Goal: Book appointment/travel/reservation

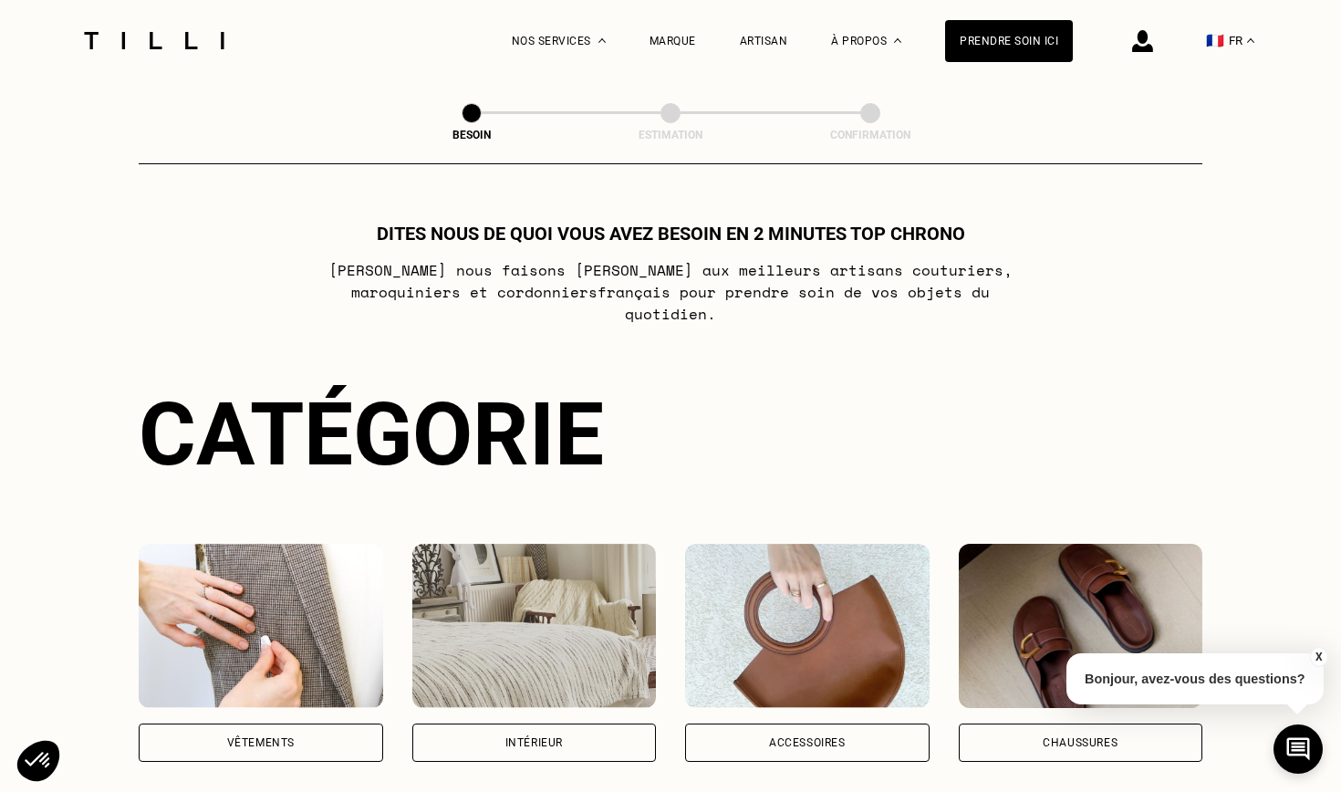
scroll to position [136, 0]
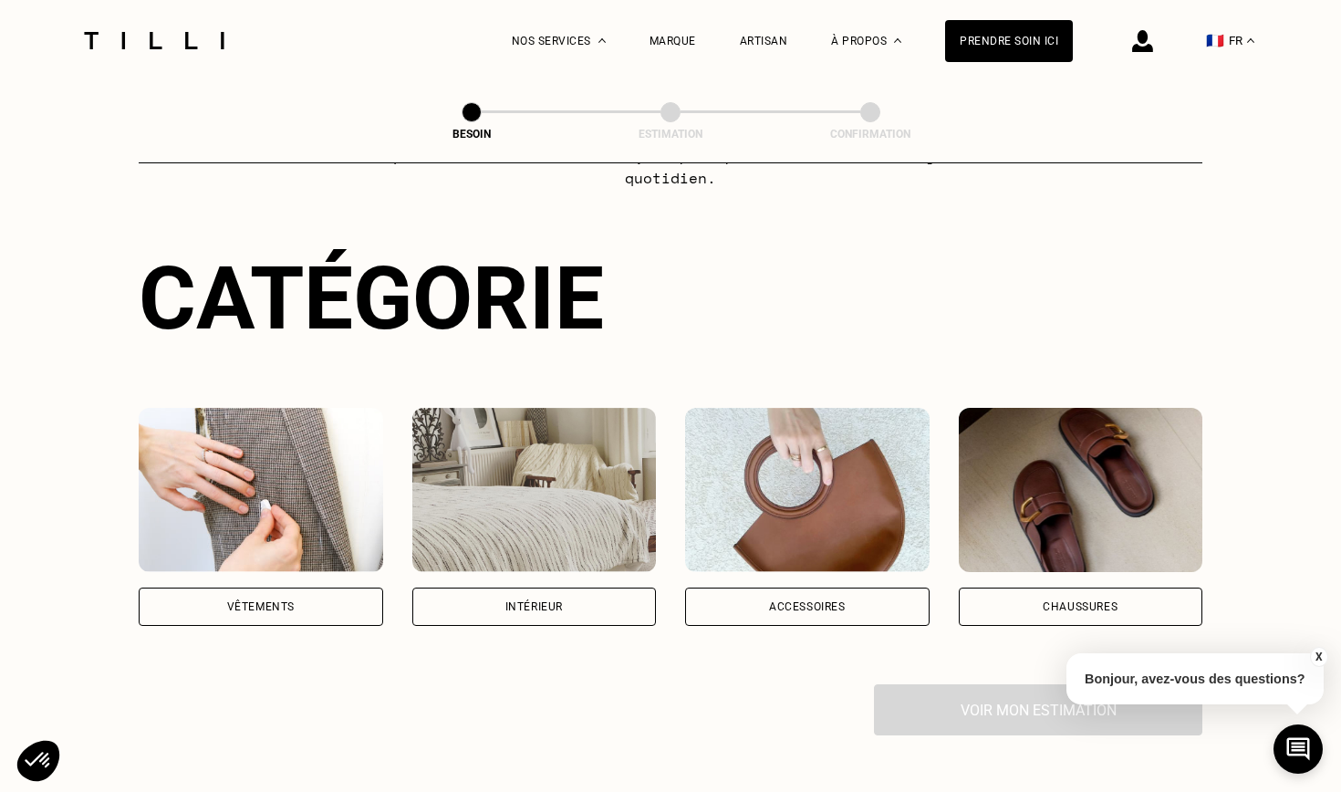
click at [263, 588] on div "Vêtements" at bounding box center [261, 607] width 245 height 38
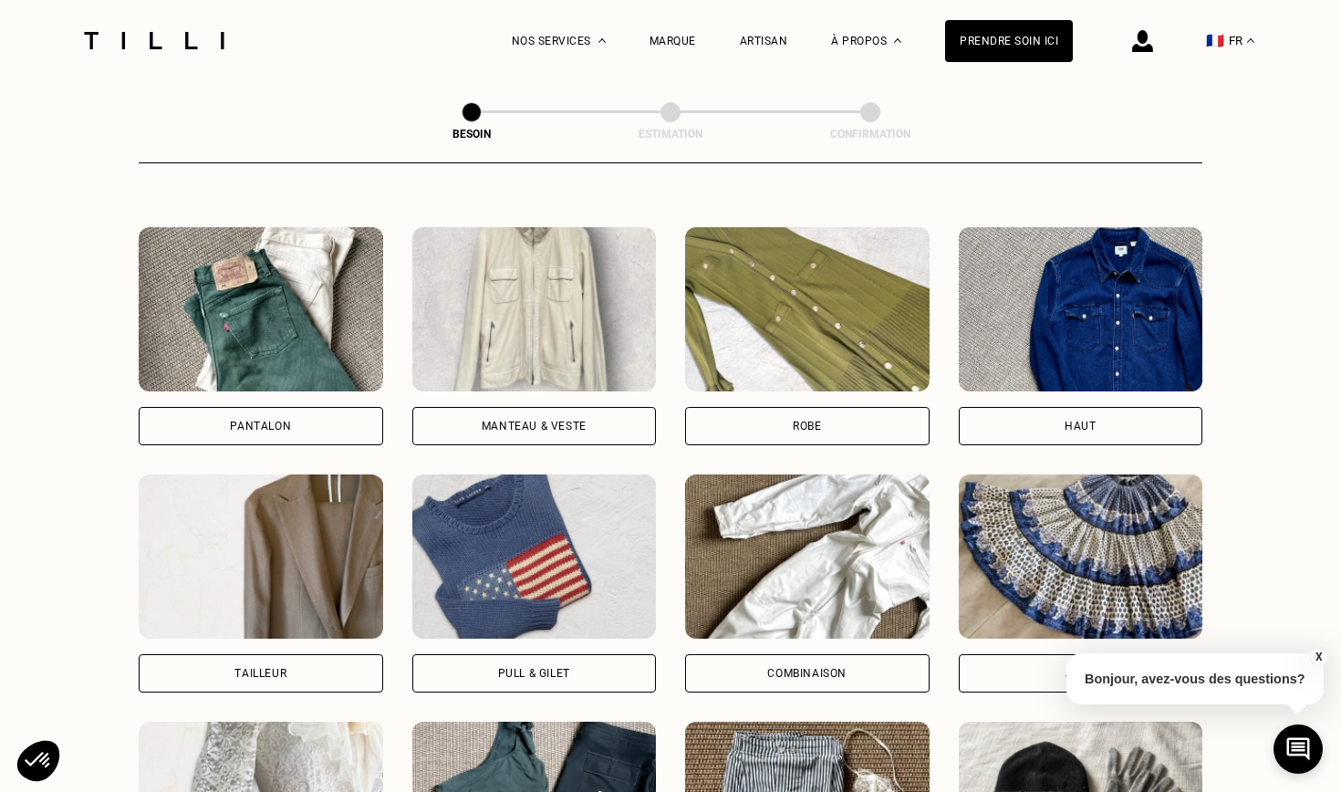
scroll to position [737, 0]
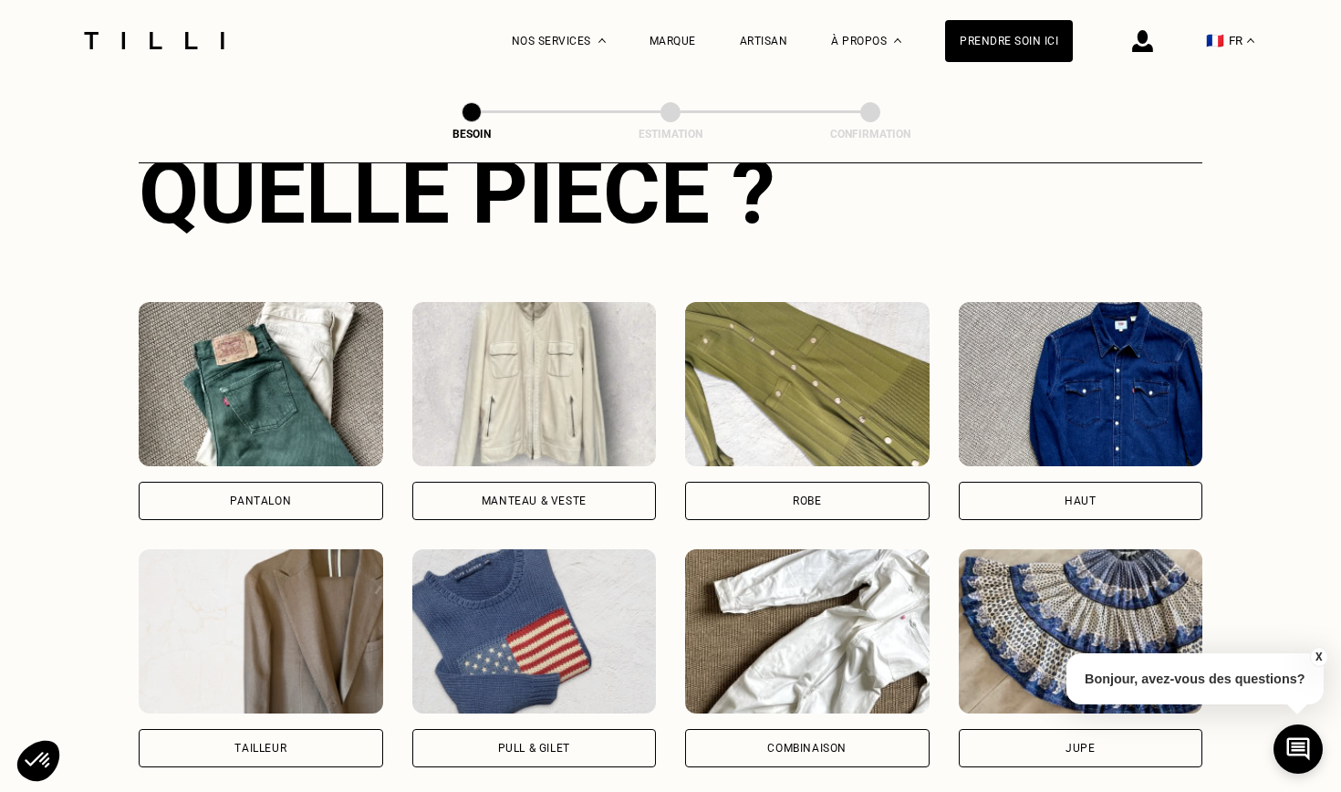
click at [287, 496] on div "Pantalon" at bounding box center [260, 501] width 61 height 11
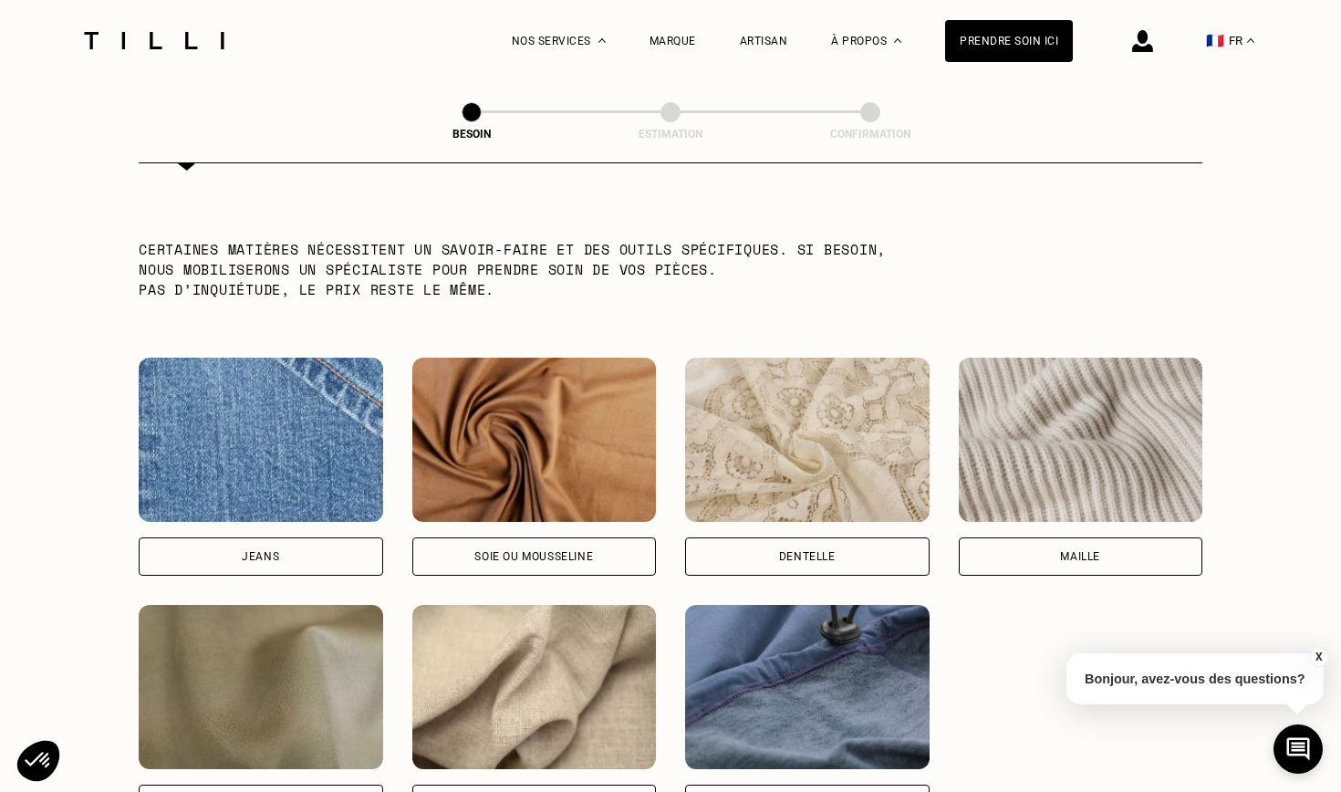
scroll to position [1806, 0]
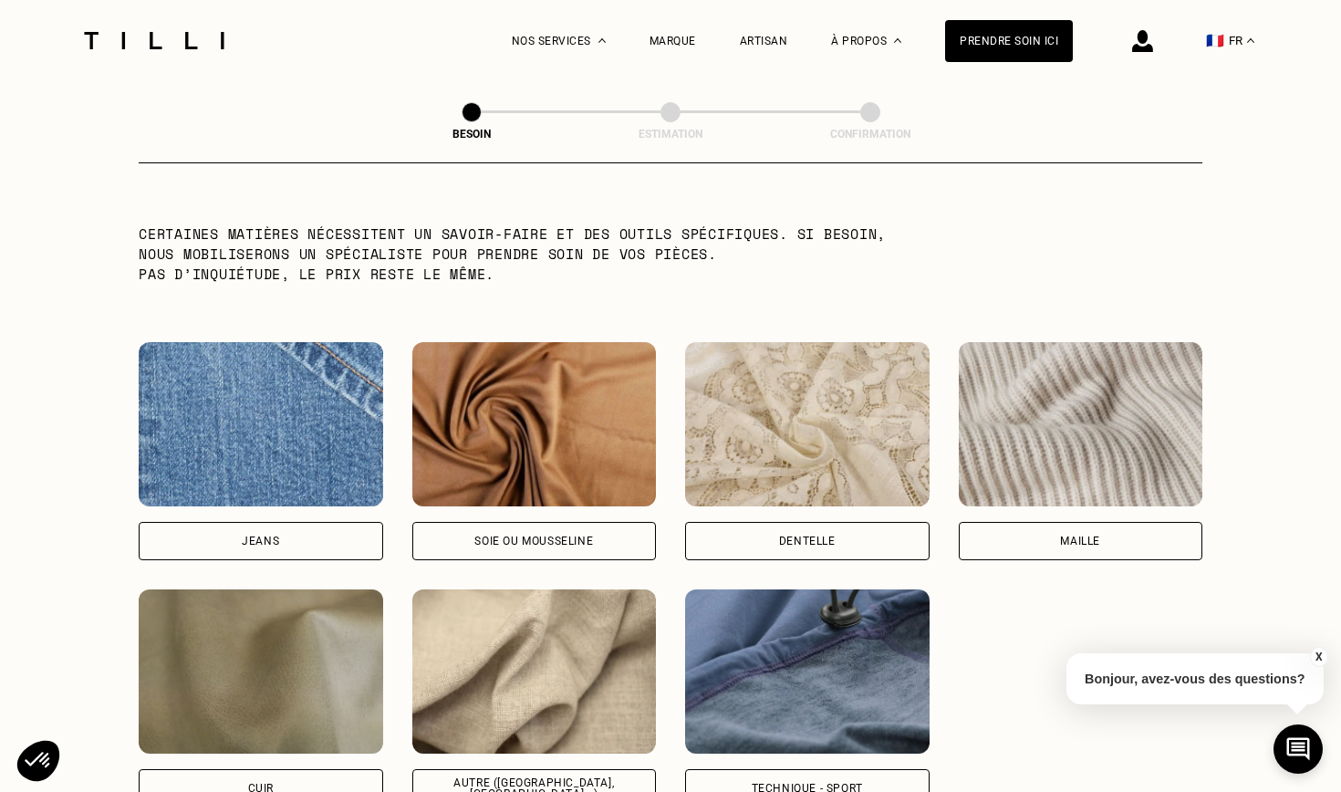
click at [274, 536] on div "Jeans" at bounding box center [260, 541] width 37 height 11
select select "FR"
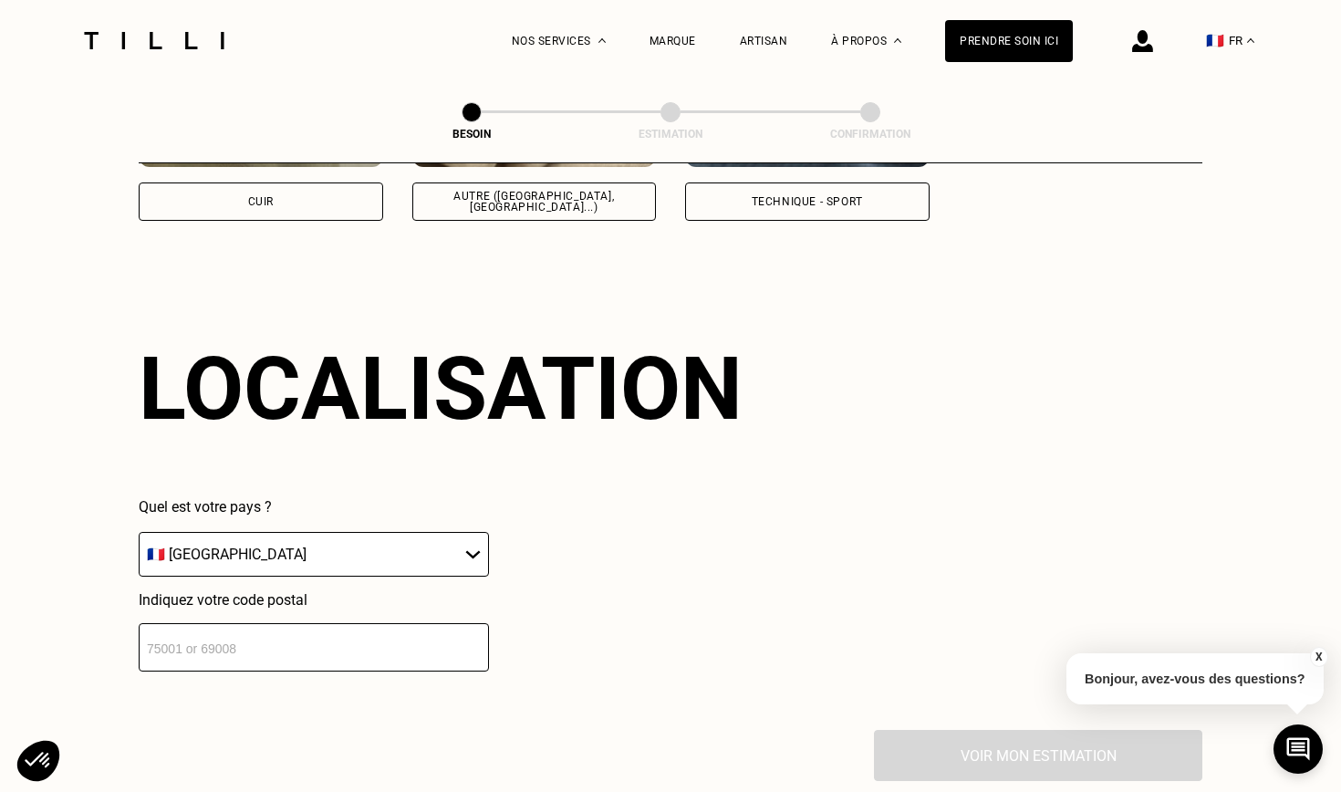
scroll to position [2446, 0]
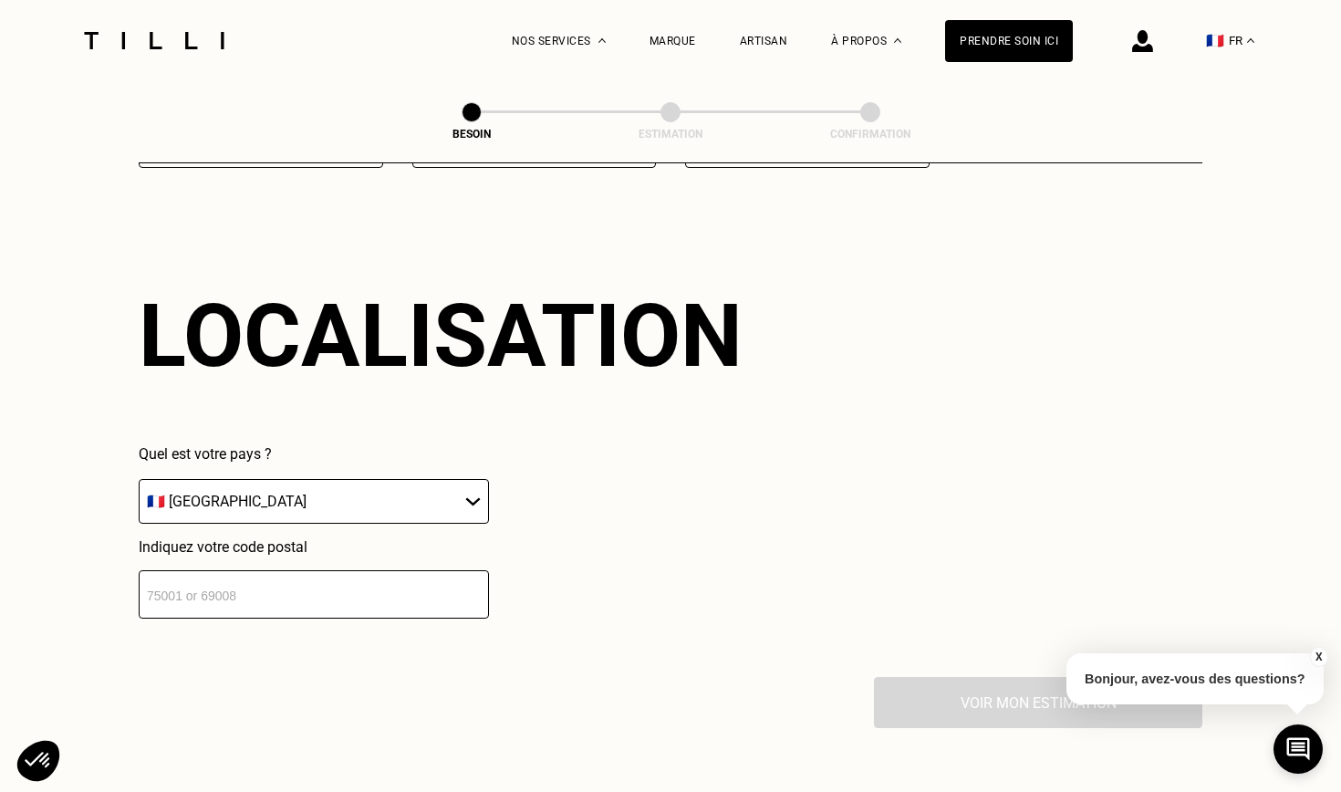
click at [266, 588] on input "number" at bounding box center [314, 594] width 350 height 48
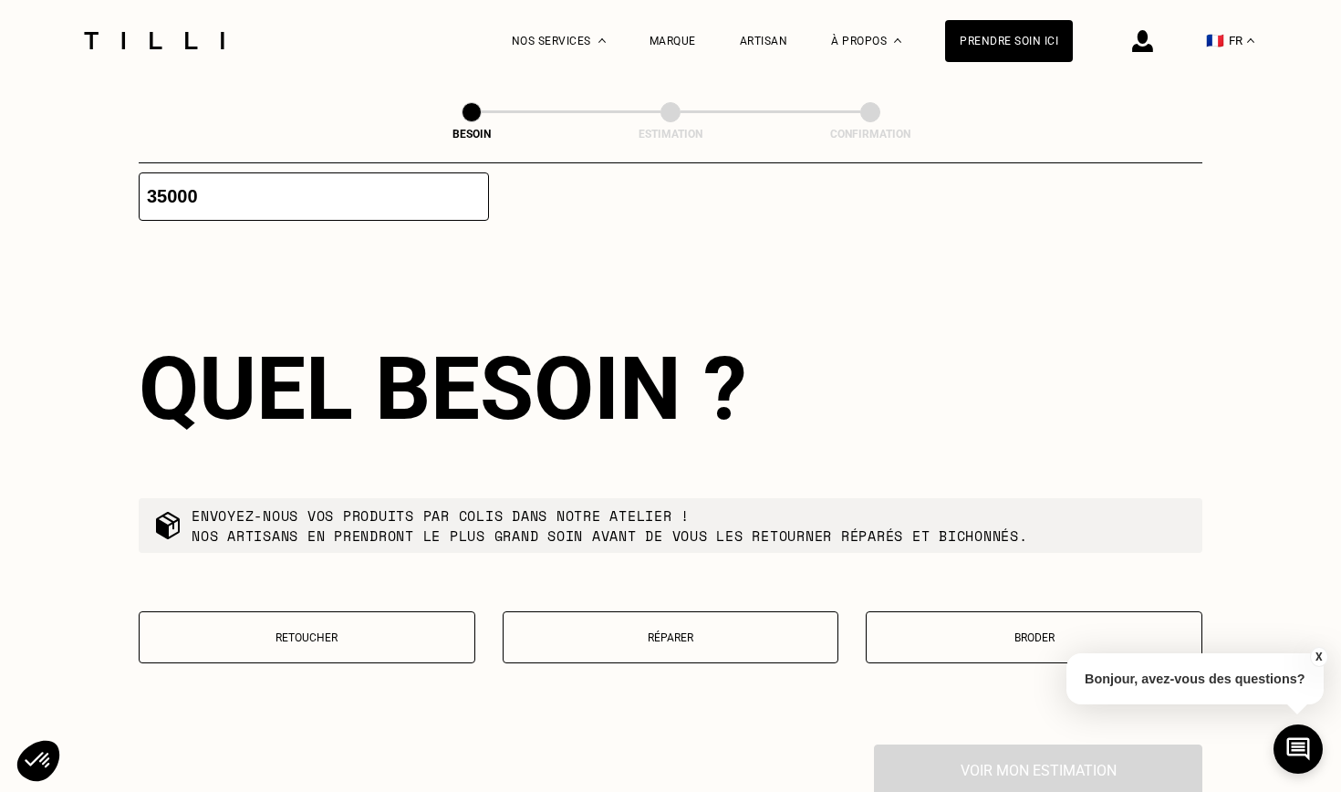
scroll to position [2903, 0]
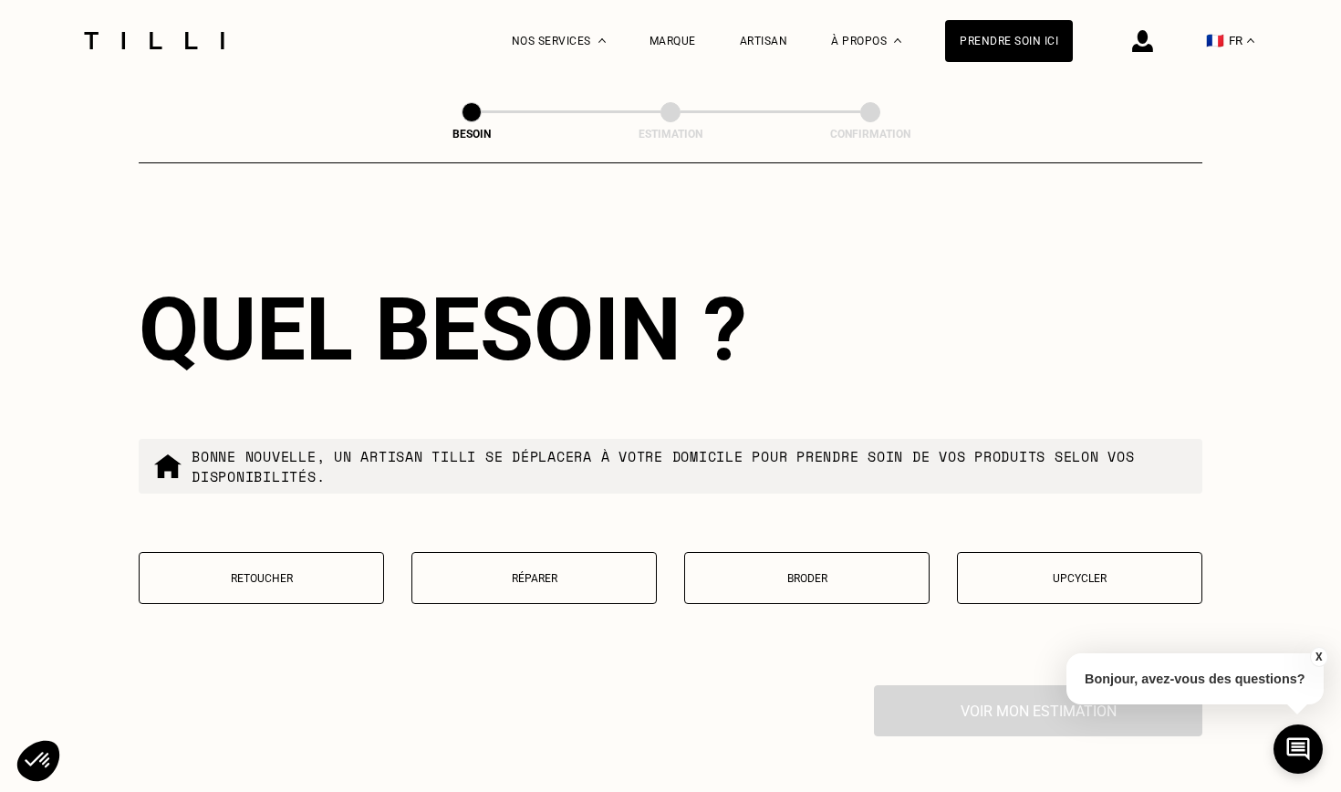
type input "35000"
click at [496, 572] on p "Réparer" at bounding box center [534, 578] width 225 height 13
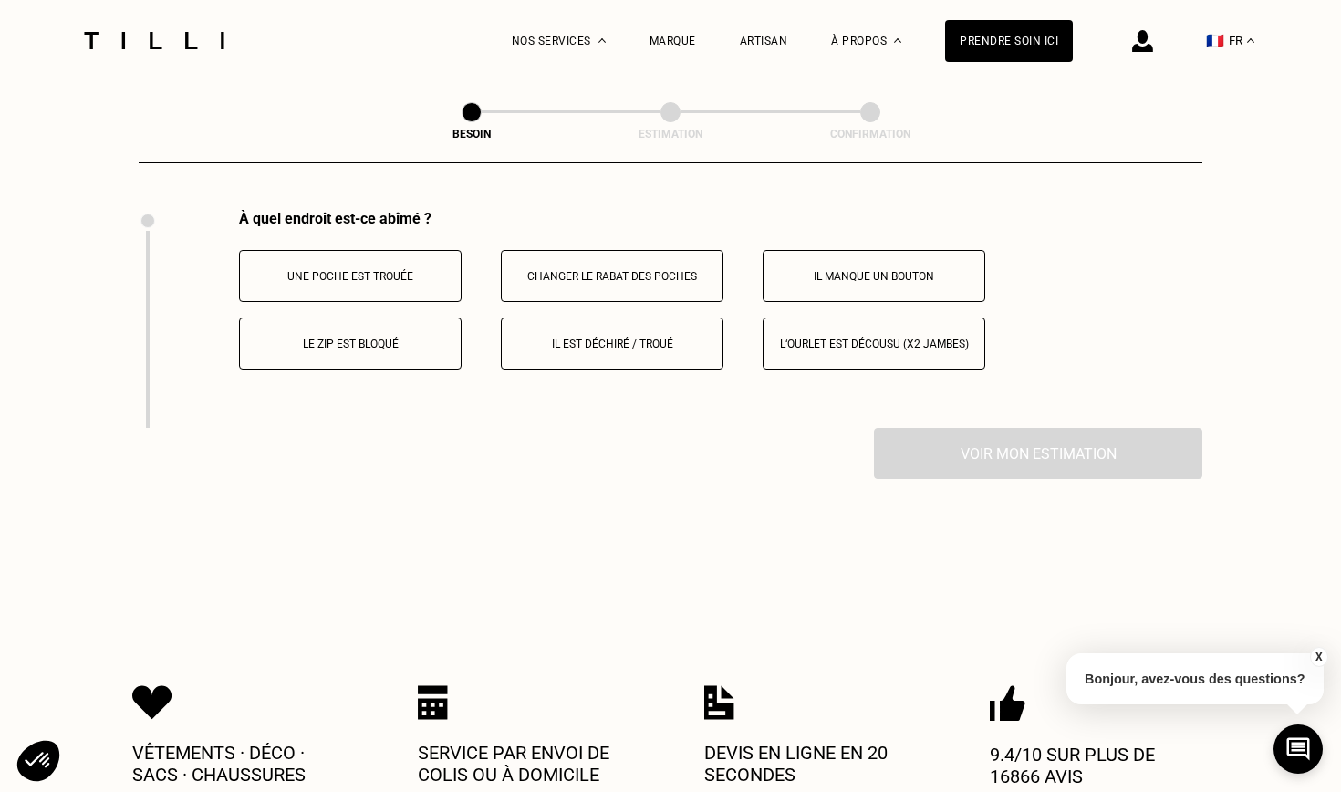
scroll to position [3376, 0]
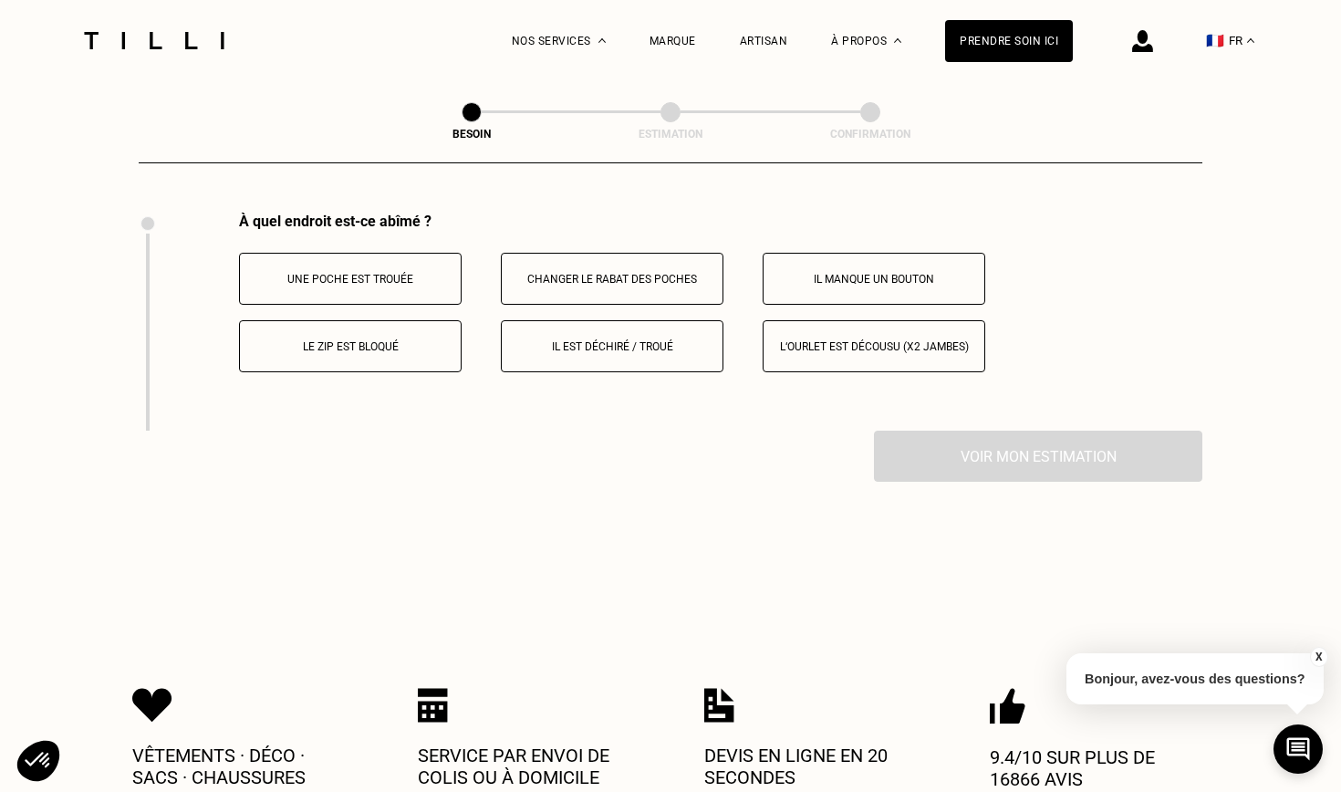
click at [398, 342] on button "Le zip est bloqué" at bounding box center [350, 346] width 223 height 52
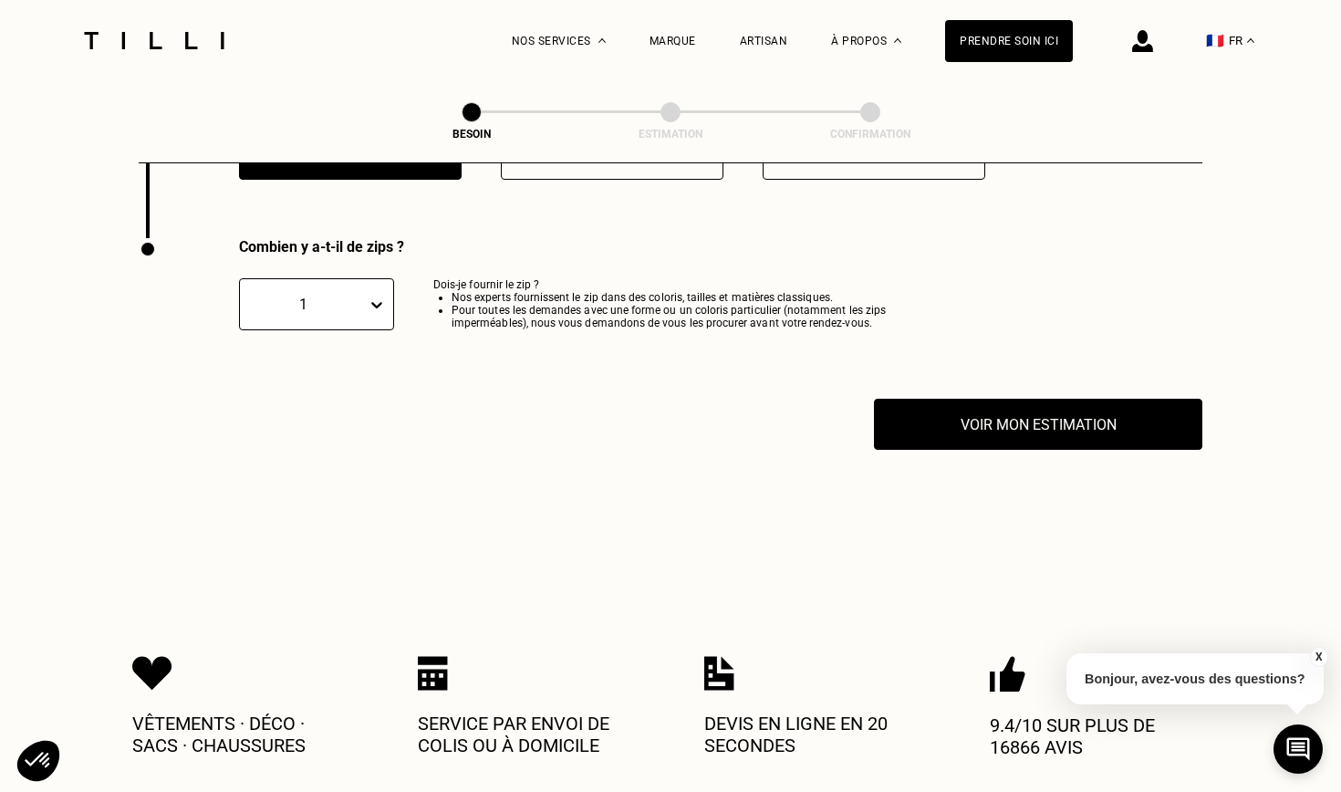
scroll to position [3586, 0]
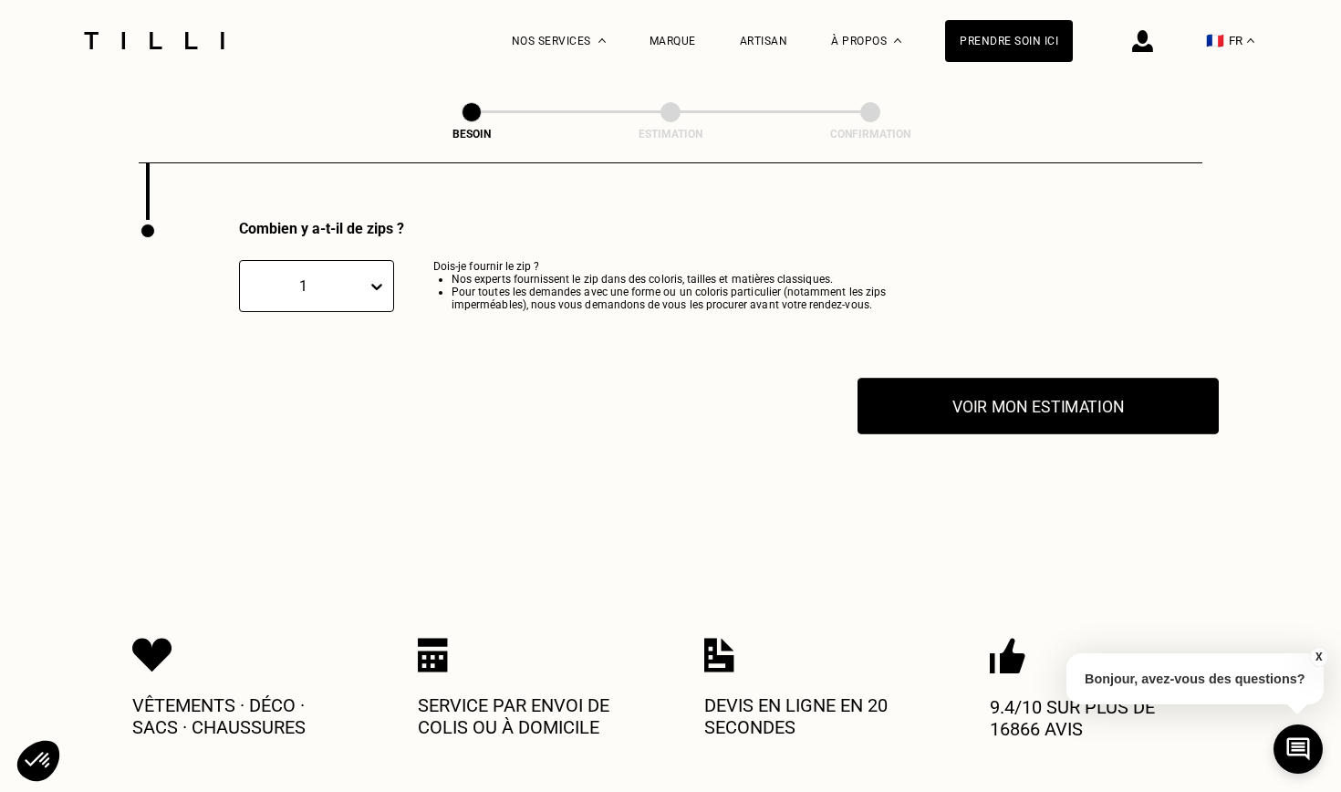
click at [937, 408] on button "Voir mon estimation" at bounding box center [1038, 406] width 361 height 57
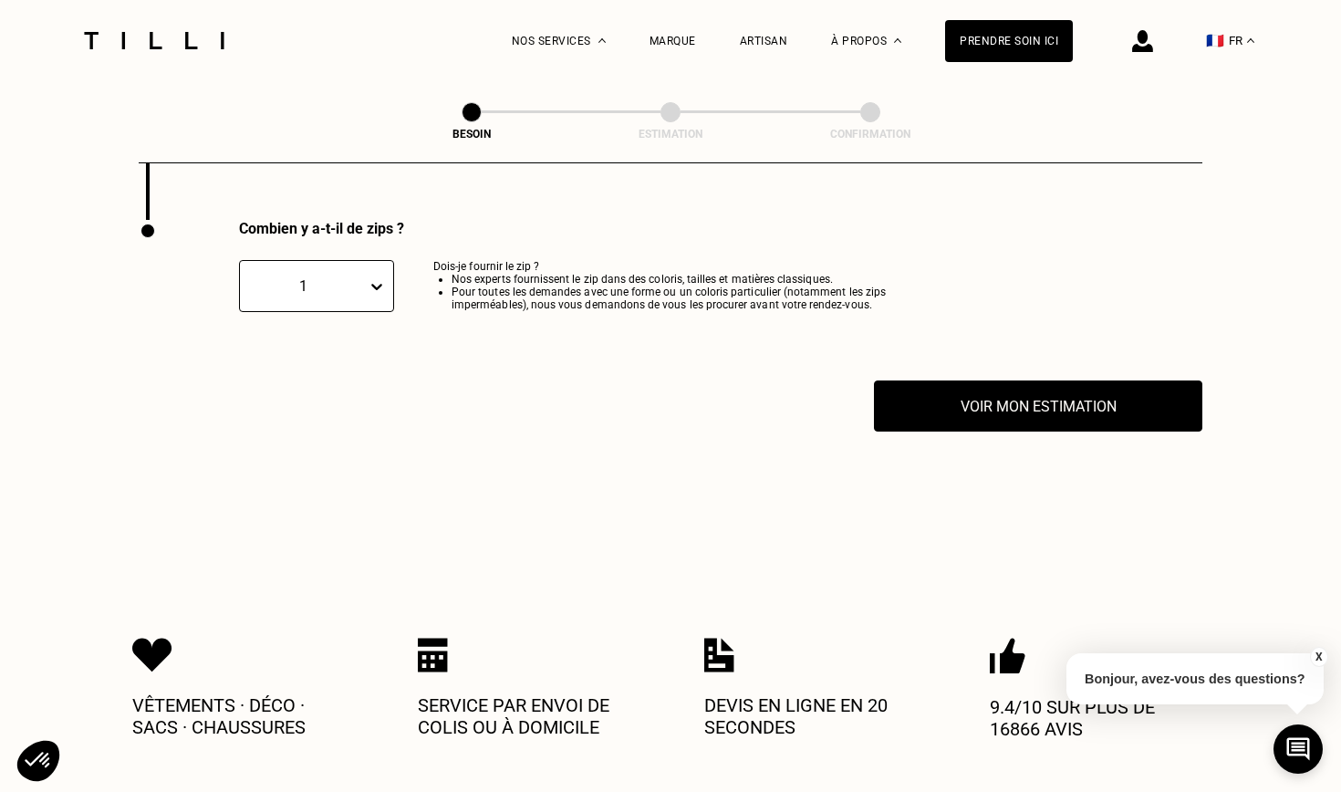
click at [1325, 653] on button "X" at bounding box center [1319, 657] width 18 height 20
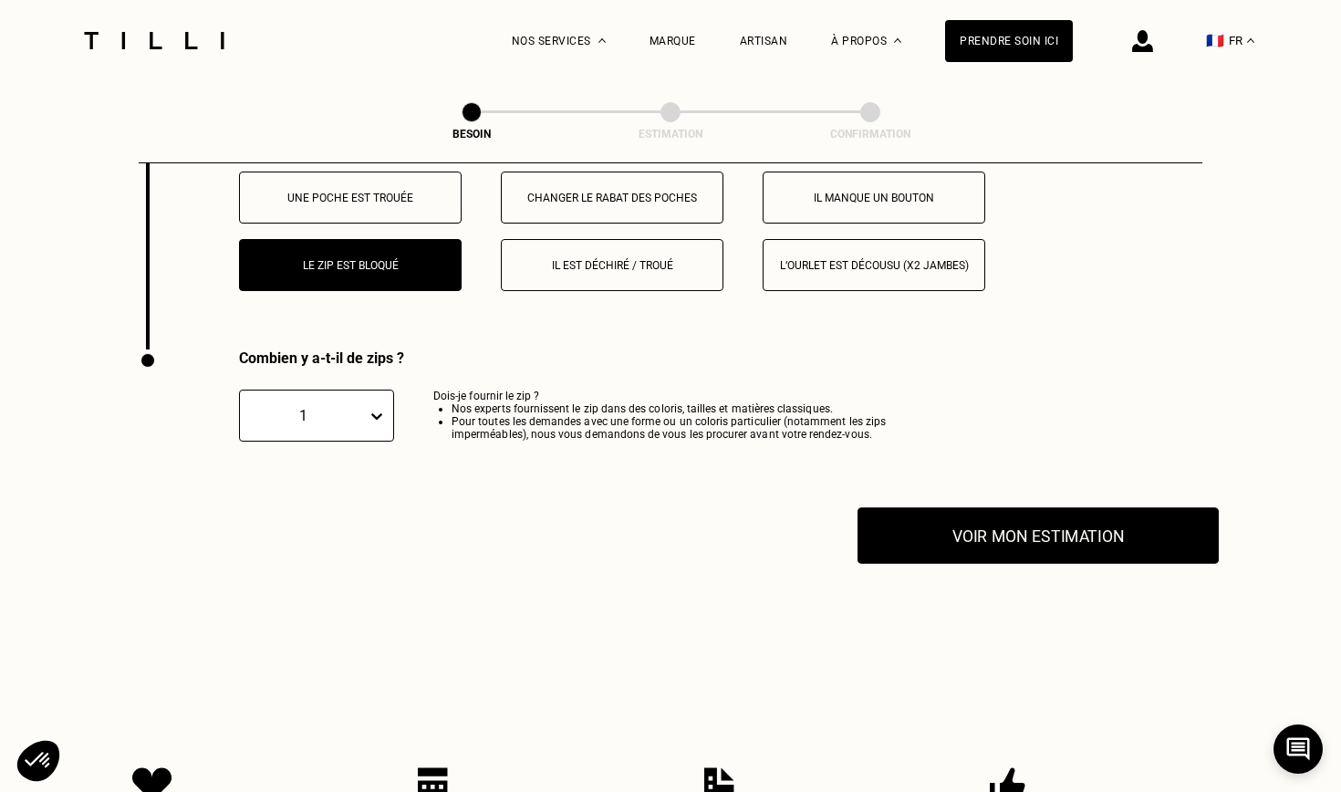
click at [1102, 509] on button "Voir mon estimation" at bounding box center [1038, 535] width 361 height 57
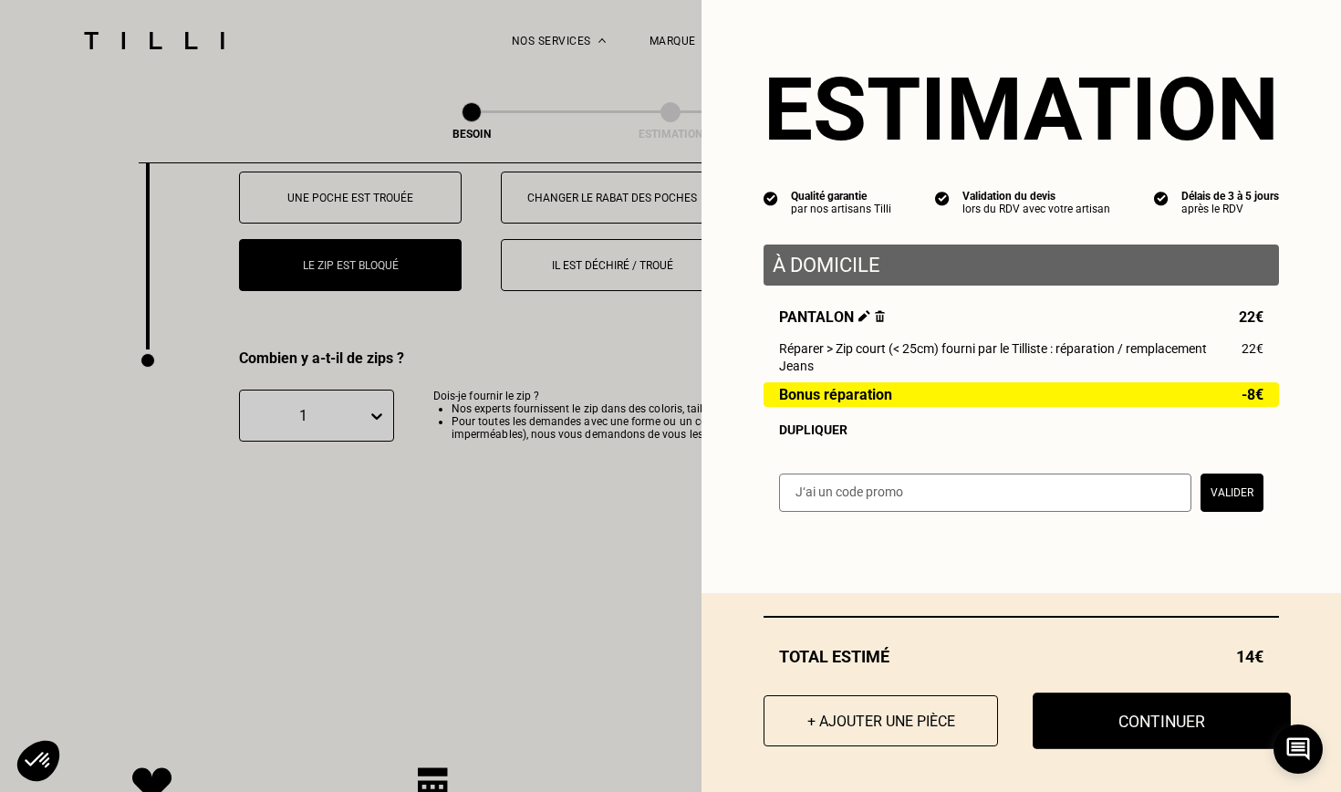
click at [1115, 713] on button "Continuer" at bounding box center [1162, 721] width 258 height 57
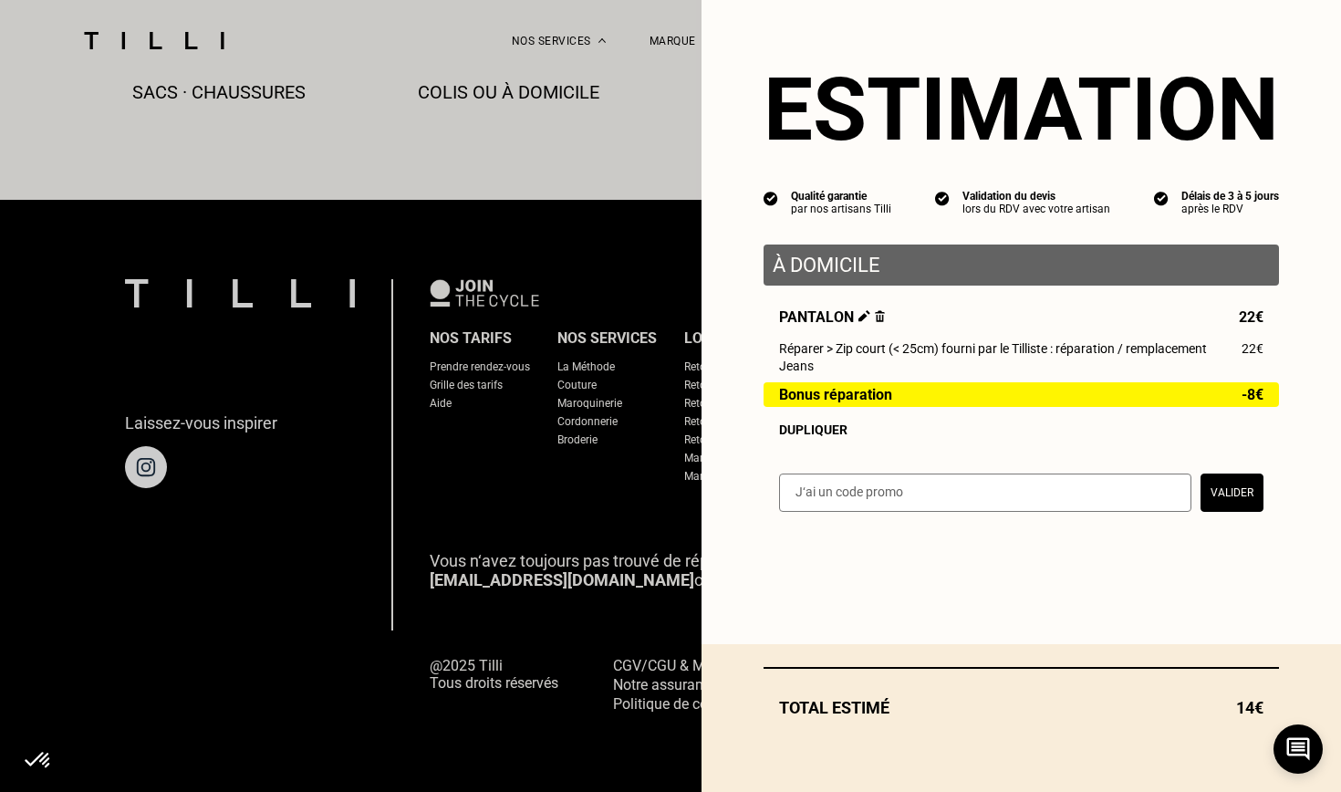
scroll to position [1053, 0]
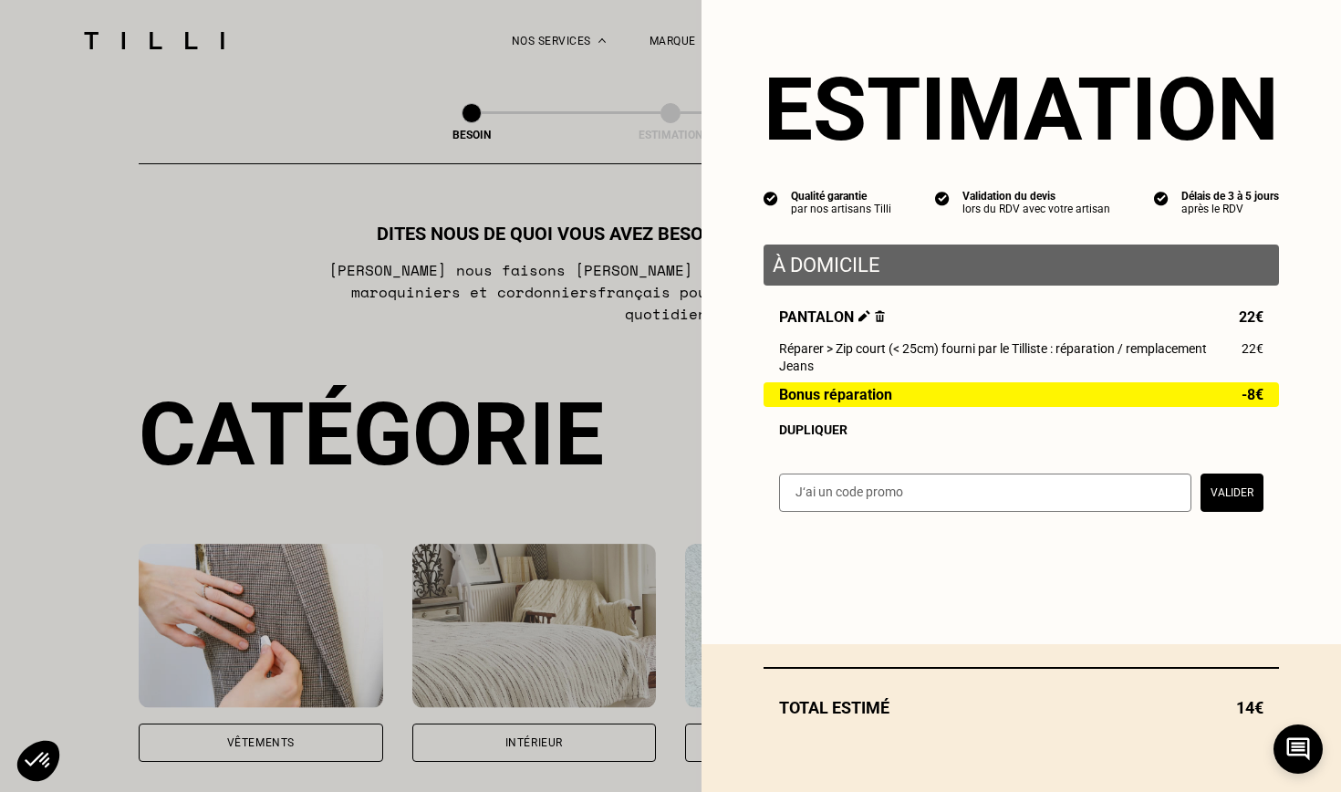
select select "FR"
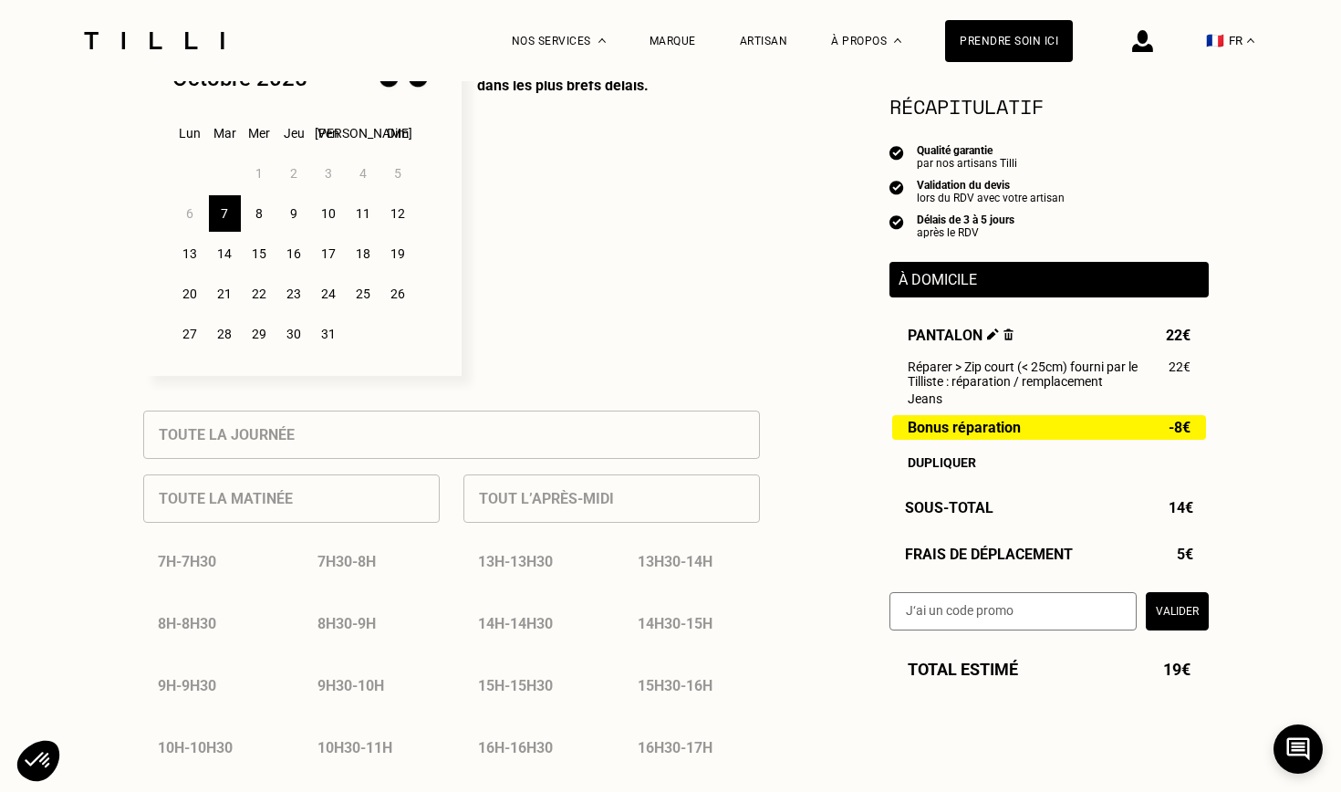
scroll to position [520, 0]
click at [256, 209] on div "8" at bounding box center [260, 212] width 32 height 37
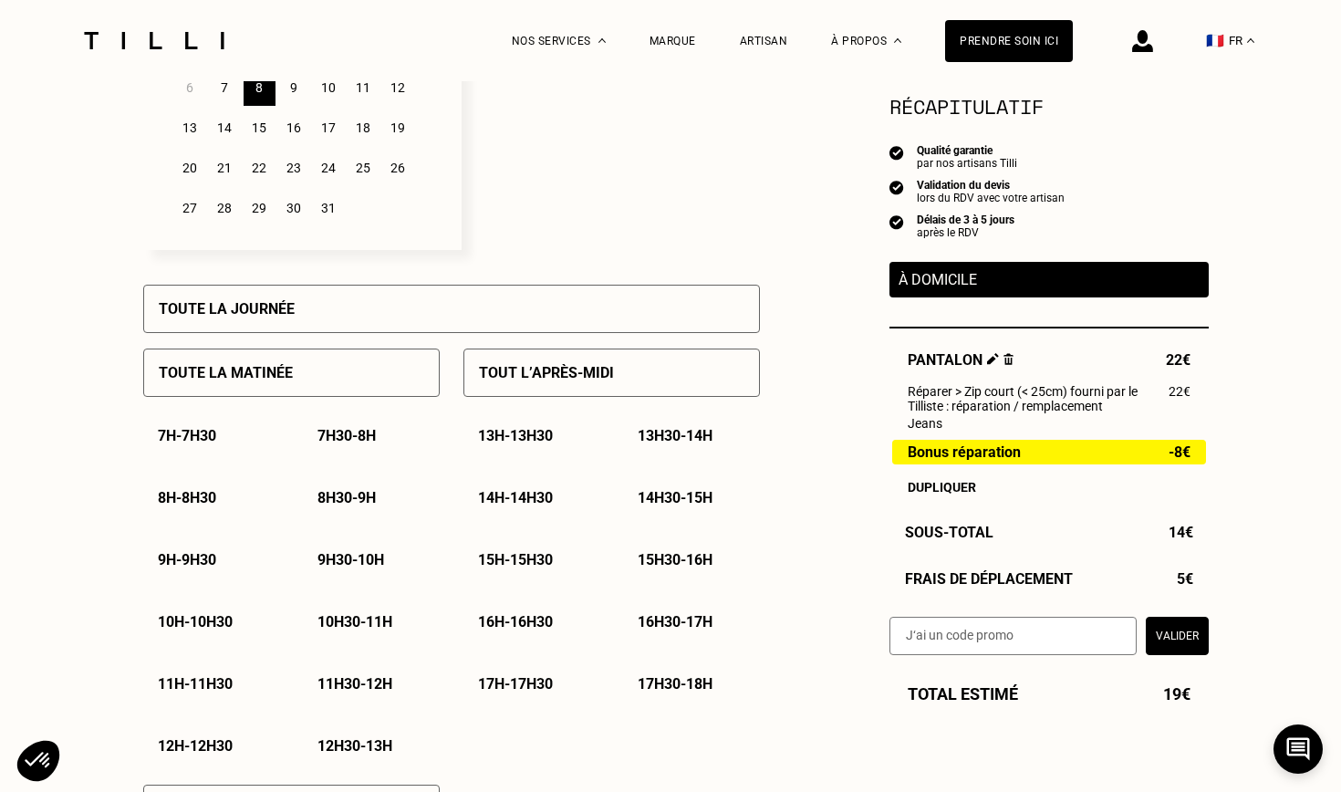
scroll to position [650, 0]
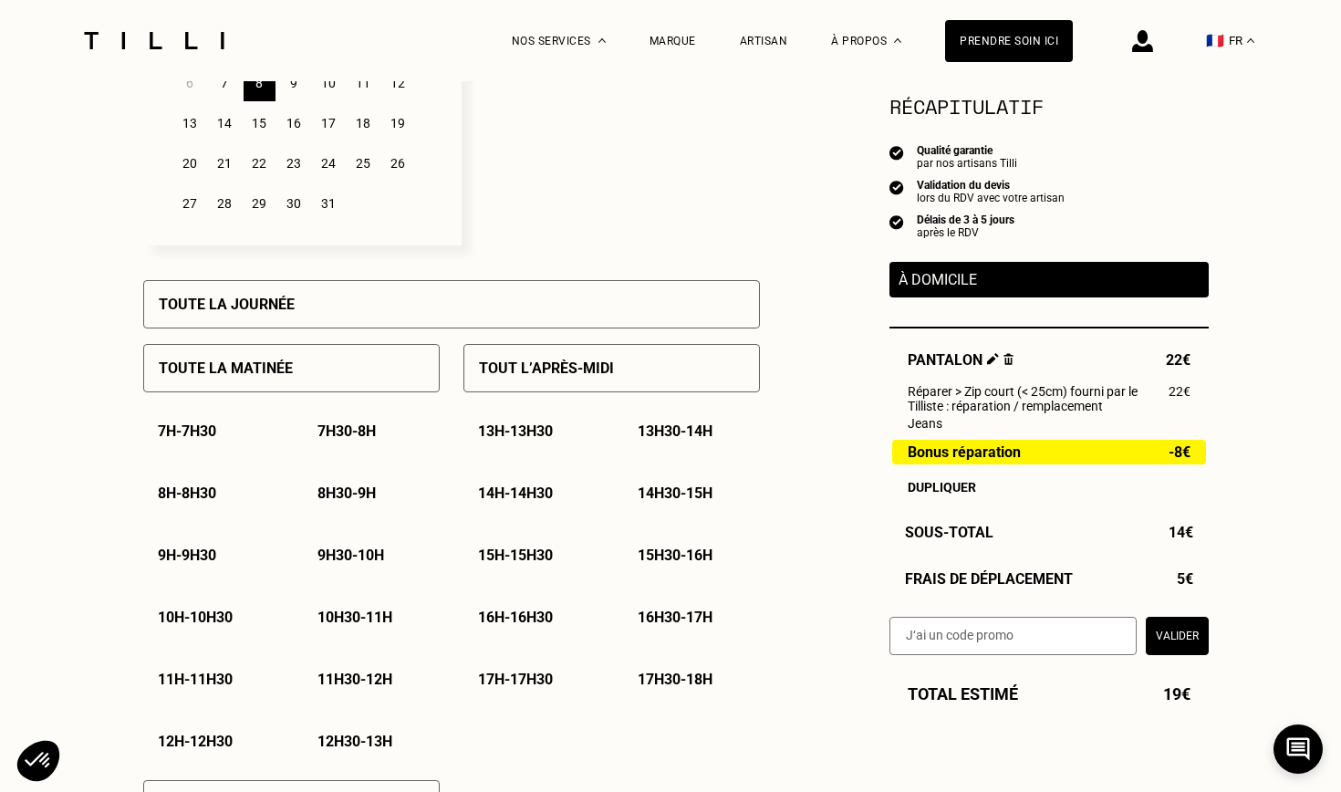
click at [456, 294] on div "Toute la journée" at bounding box center [451, 304] width 617 height 48
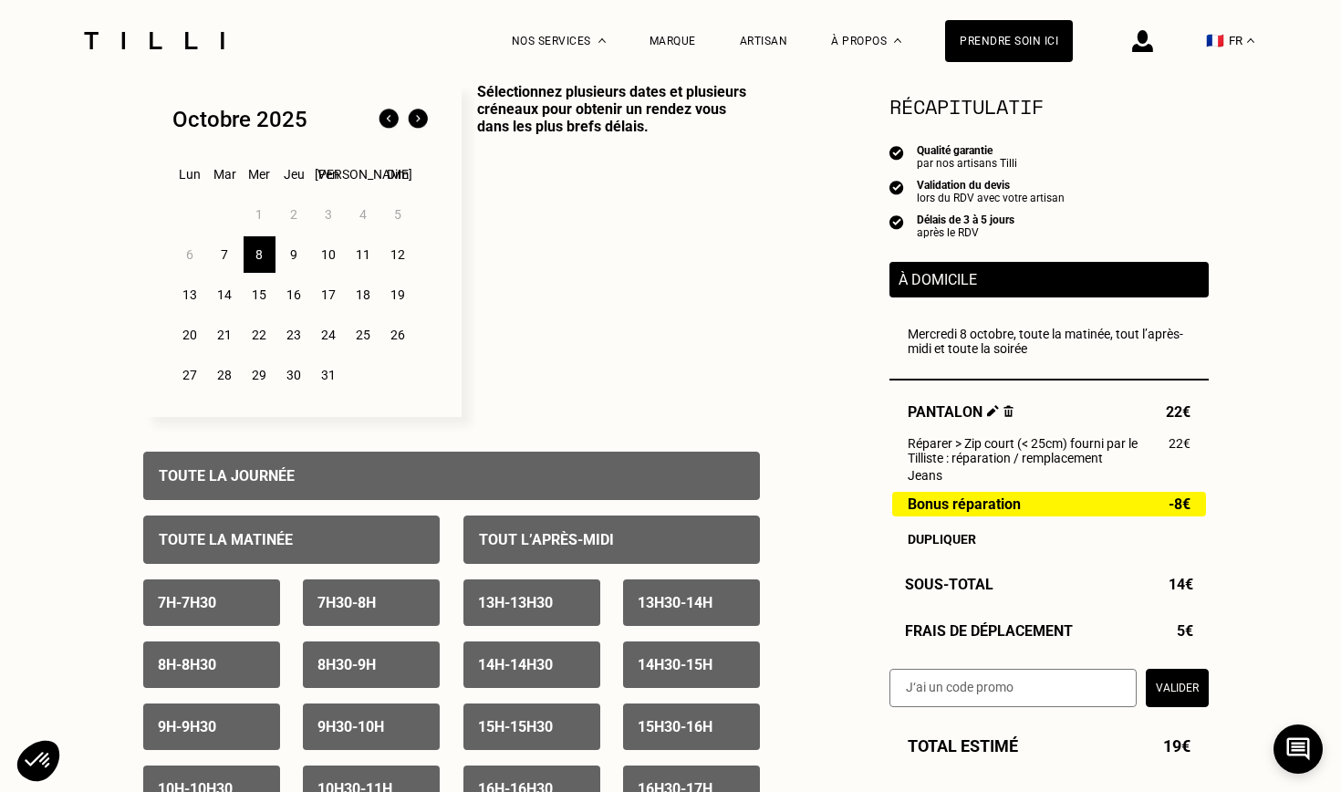
scroll to position [477, 0]
